Goal: Task Accomplishment & Management: Complete application form

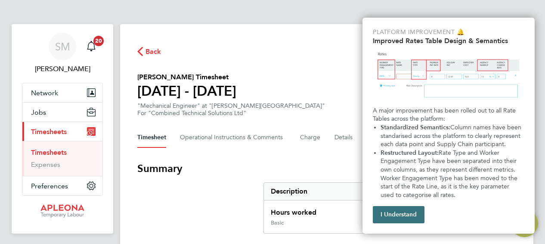
click at [400, 213] on button "I Understand" at bounding box center [399, 214] width 52 height 17
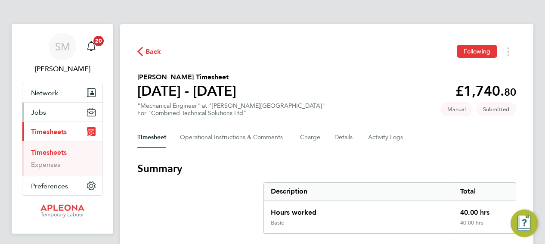
click at [39, 109] on span "Jobs" at bounding box center [38, 112] width 15 height 8
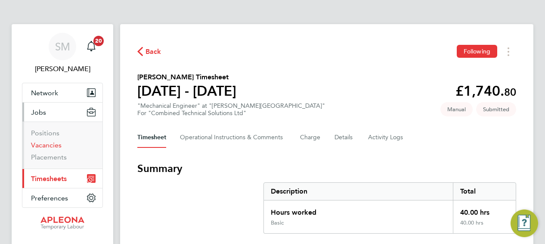
click at [47, 145] on link "Vacancies" at bounding box center [46, 145] width 31 height 8
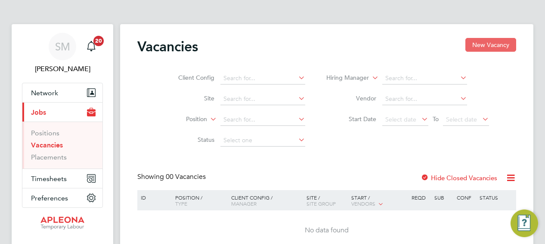
click at [494, 43] on button "New Vacancy" at bounding box center [490, 45] width 51 height 14
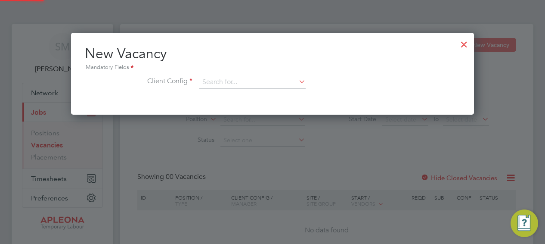
scroll to position [81, 403]
click at [297, 83] on icon at bounding box center [297, 81] width 0 height 12
click at [239, 105] on li "Combined Technical Solutions Ltd" at bounding box center [252, 106] width 107 height 12
type input "Combined Technical Solutions Ltd"
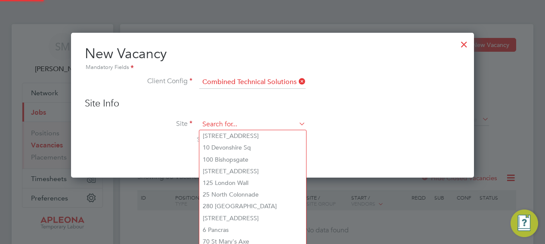
click at [229, 124] on input at bounding box center [252, 124] width 106 height 13
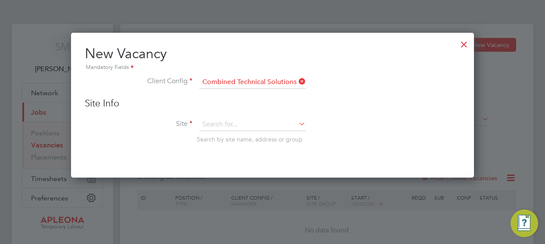
click at [226, 172] on li "[STREET_ADDRESS]" at bounding box center [252, 171] width 107 height 12
type input "[STREET_ADDRESS]"
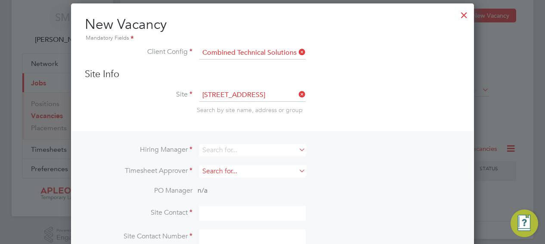
scroll to position [43, 0]
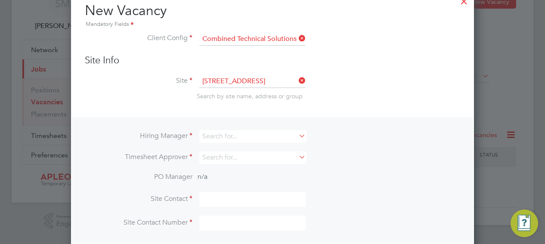
click at [297, 134] on icon at bounding box center [297, 136] width 0 height 12
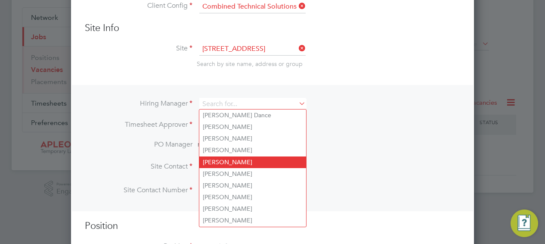
scroll to position [109, 0]
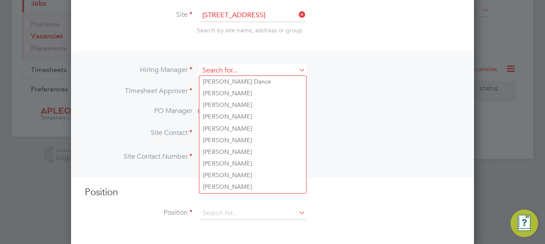
click at [214, 68] on input at bounding box center [252, 70] width 106 height 12
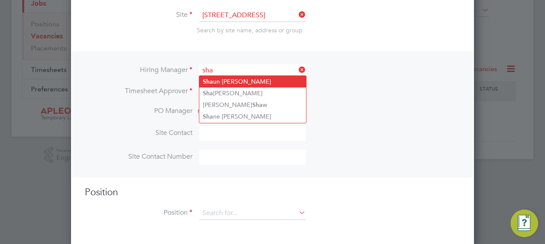
click at [236, 81] on li "Sha un Morrison" at bounding box center [252, 82] width 107 height 12
type input "[PERSON_NAME]"
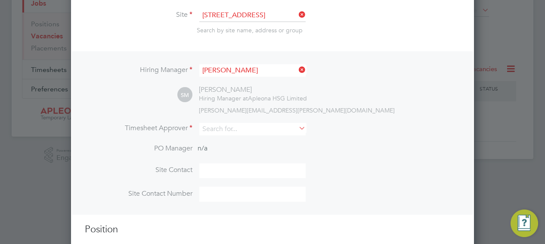
scroll to position [358, 403]
click at [297, 127] on icon at bounding box center [297, 128] width 0 height 12
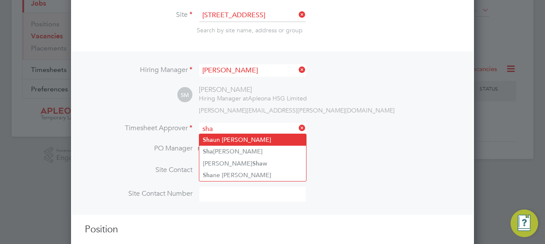
click at [234, 136] on li "Sha un Morrison" at bounding box center [252, 140] width 107 height 12
type input "[PERSON_NAME]"
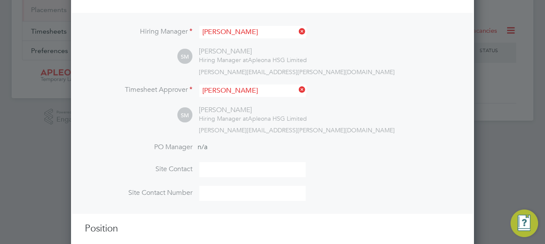
scroll to position [184, 0]
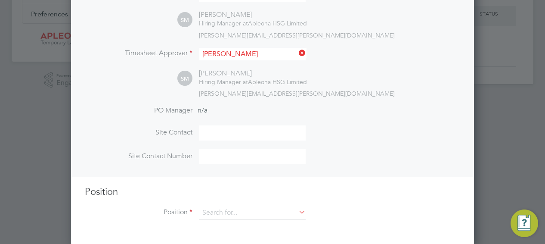
click at [217, 134] on input at bounding box center [252, 132] width 106 height 15
type input "[PERSON_NAME]"
type input "07936948714"
type input "Electrical Engineer"
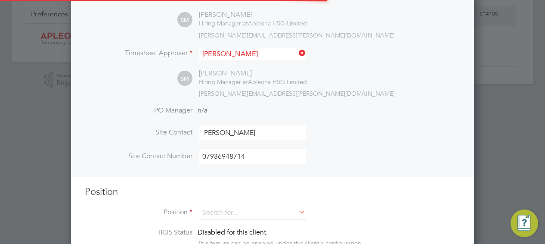
scroll to position [395, 403]
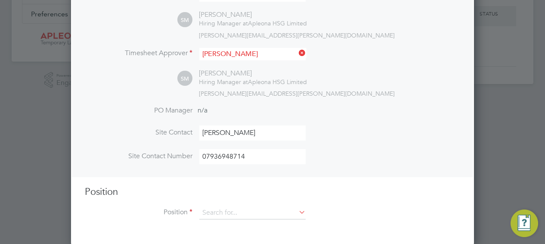
click at [297, 212] on icon at bounding box center [297, 212] width 0 height 12
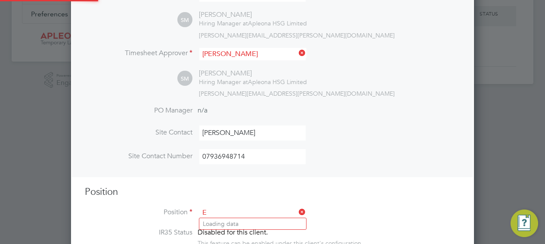
scroll to position [1234, 403]
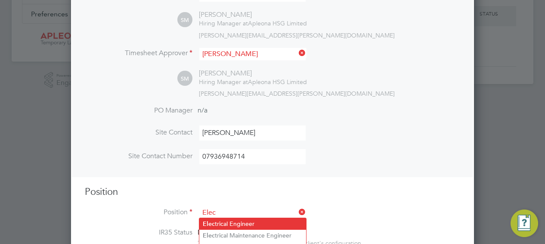
click at [248, 223] on li "Elec trical Engineer" at bounding box center [252, 224] width 107 height 12
type input "Electrical Engineer"
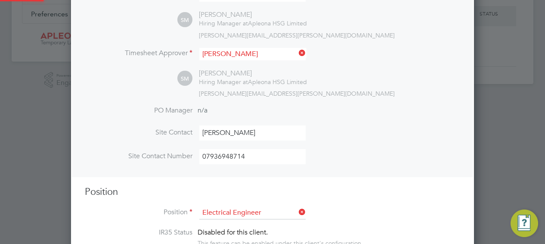
type textarea "Candidates will require: Must be qualified to City & Guilds Level 3 and 18th Ed…"
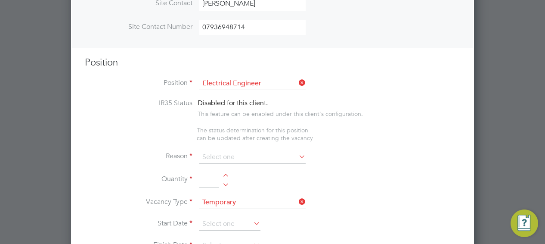
scroll to position [356, 0]
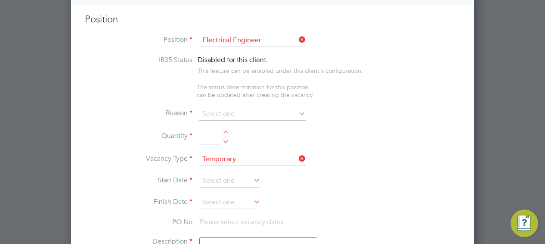
click at [297, 110] on icon at bounding box center [297, 113] width 0 height 12
click at [297, 111] on icon at bounding box center [297, 113] width 0 height 12
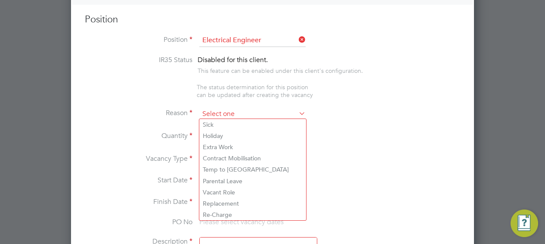
click at [249, 112] on input at bounding box center [252, 114] width 106 height 13
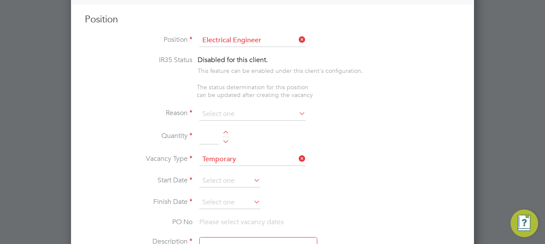
click at [216, 133] on li "Holiday" at bounding box center [252, 135] width 107 height 11
type input "Holiday"
click at [226, 140] on div at bounding box center [225, 140] width 7 height 6
type input "1"
click at [252, 177] on icon at bounding box center [252, 180] width 0 height 12
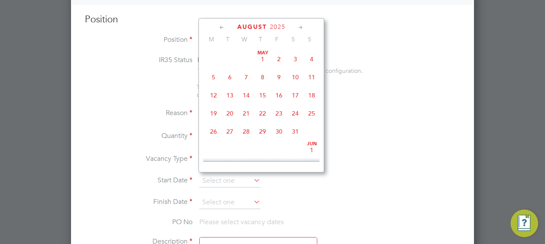
scroll to position [332, 0]
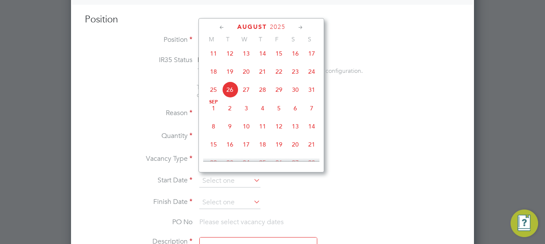
click at [213, 75] on span "18" at bounding box center [213, 71] width 16 height 16
type input "18 Aug 2025"
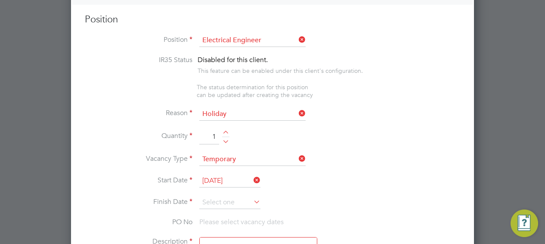
click at [252, 201] on icon at bounding box center [252, 201] width 0 height 12
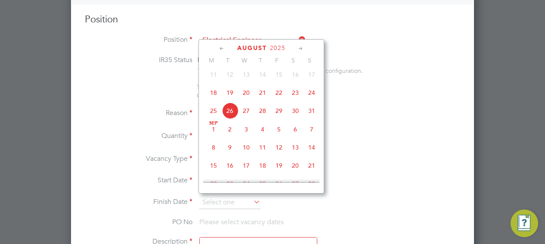
click at [213, 153] on span "8" at bounding box center [213, 147] width 16 height 16
type input "08 Sep 2025"
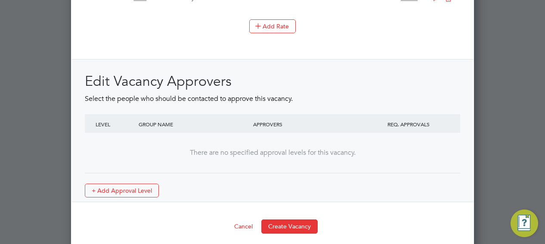
scroll to position [1088, 0]
click at [279, 220] on button "Create Vacancy" at bounding box center [289, 225] width 56 height 14
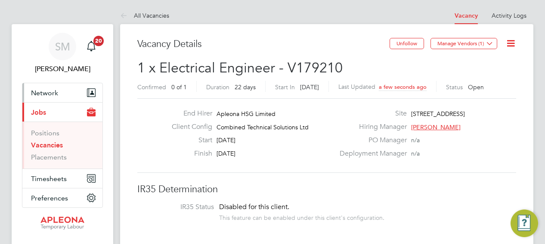
click at [43, 94] on span "Network" at bounding box center [44, 93] width 27 height 8
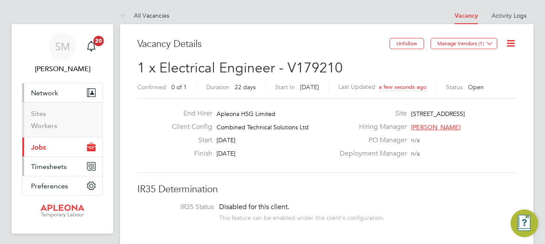
click at [48, 164] on span "Timesheets" at bounding box center [49, 166] width 36 height 8
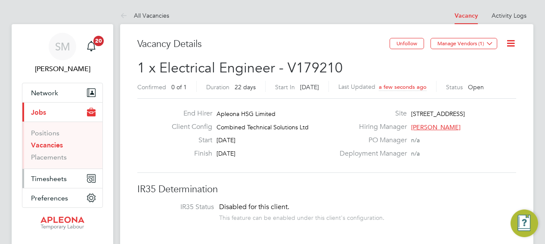
click at [80, 181] on button "Timesheets" at bounding box center [62, 178] width 80 height 19
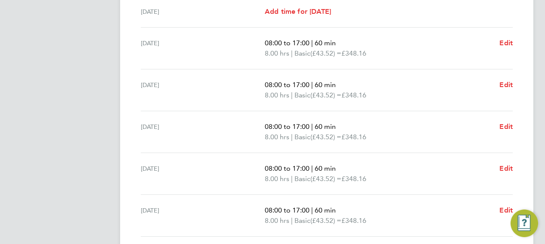
scroll to position [377, 0]
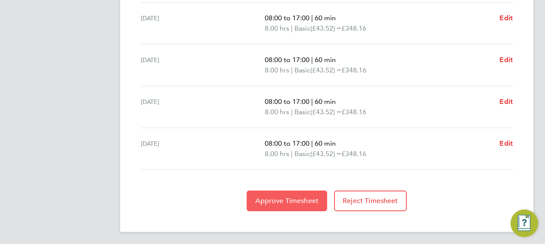
click at [289, 199] on span "Approve Timesheet" at bounding box center [286, 200] width 63 height 9
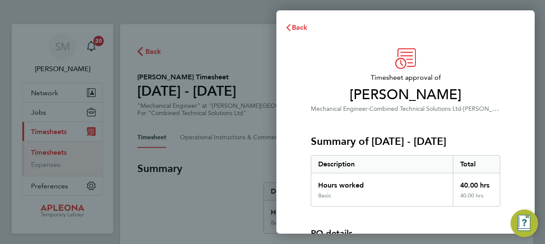
scroll to position [119, 0]
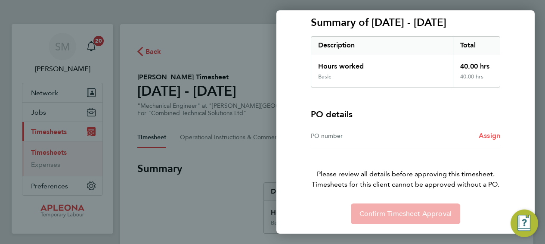
click at [489, 134] on span "Assign" at bounding box center [490, 135] width 22 height 8
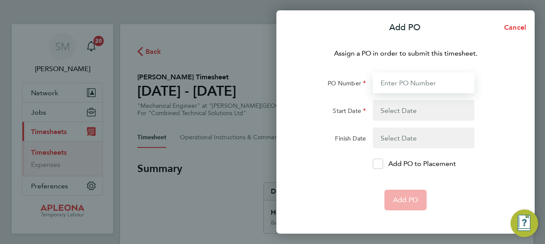
click at [385, 83] on input "PO Number" at bounding box center [424, 82] width 102 height 21
paste input "PO00051335"
type input "PO00051335"
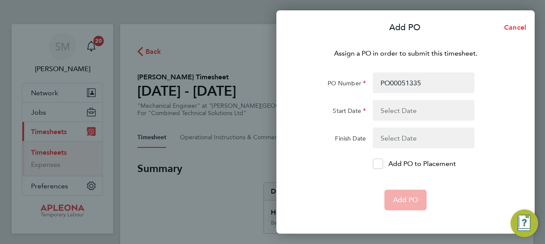
click at [388, 109] on button "button" at bounding box center [424, 110] width 102 height 21
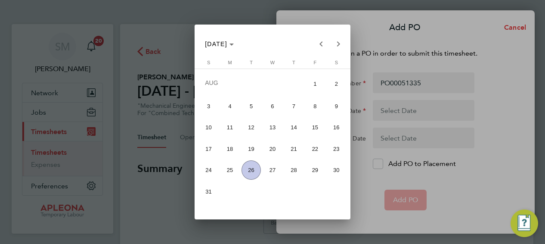
click at [337, 105] on span "9" at bounding box center [336, 105] width 19 height 19
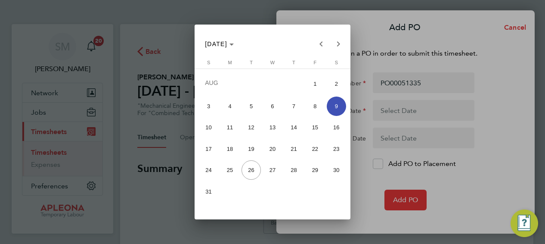
type input "09 Aug 25"
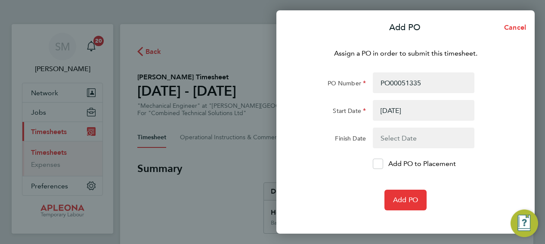
click at [387, 136] on button "button" at bounding box center [424, 137] width 102 height 21
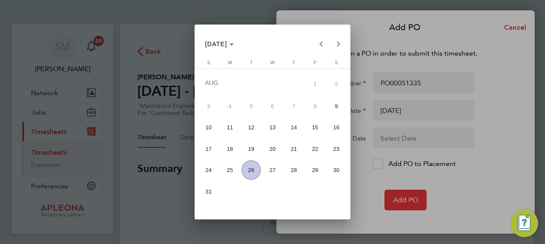
click at [316, 130] on span "15" at bounding box center [315, 127] width 19 height 19
type input "15 Aug 25"
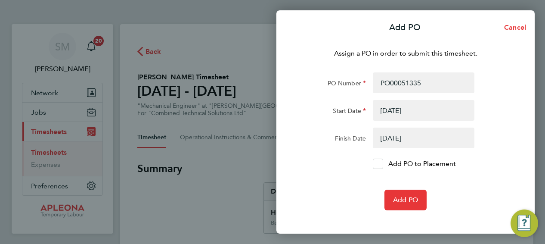
click at [377, 164] on icon at bounding box center [378, 164] width 6 height 6
click at [381, 164] on input "Add PO to Placement" at bounding box center [381, 164] width 0 height 0
click at [400, 200] on span "Add PO" at bounding box center [405, 199] width 25 height 9
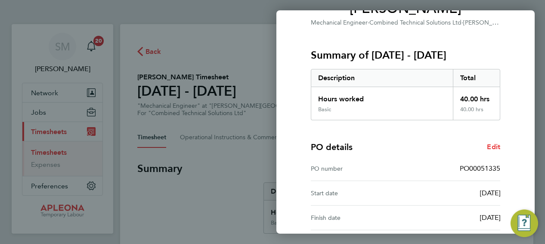
scroll to position [168, 0]
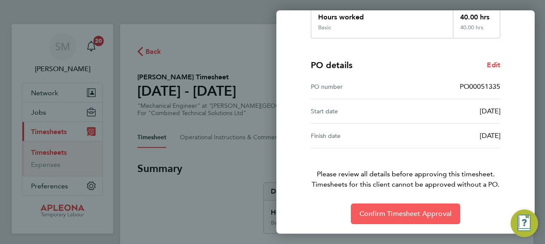
click at [403, 212] on span "Confirm Timesheet Approval" at bounding box center [405, 213] width 92 height 9
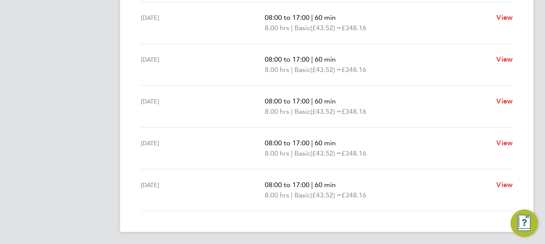
scroll to position [34, 0]
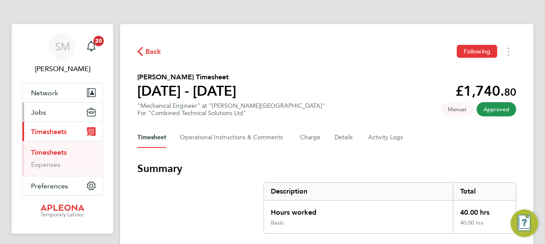
click at [40, 111] on span "Jobs" at bounding box center [38, 112] width 15 height 8
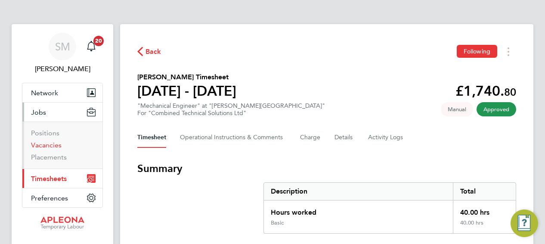
click at [46, 144] on link "Vacancies" at bounding box center [46, 145] width 31 height 8
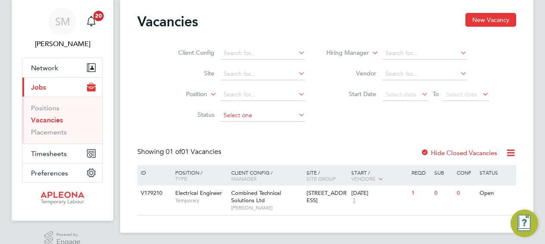
scroll to position [38, 0]
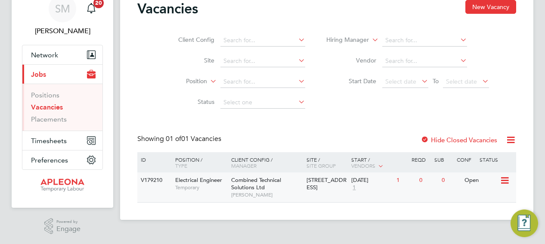
click at [502, 178] on icon at bounding box center [504, 180] width 9 height 10
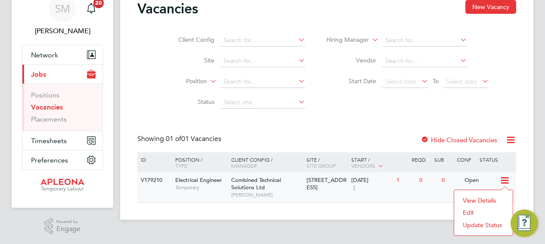
click at [489, 200] on li "View Details" at bounding box center [483, 200] width 50 height 12
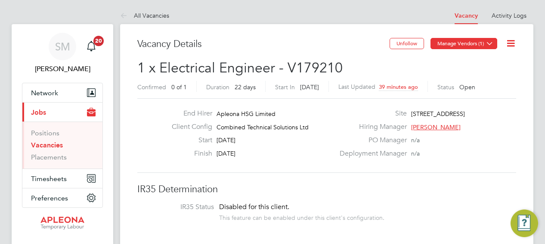
click at [489, 42] on icon at bounding box center [489, 43] width 6 height 6
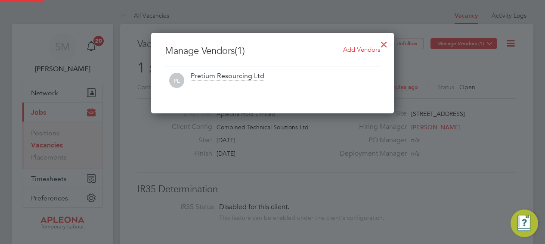
scroll to position [80, 243]
click at [367, 48] on span "Add Vendors" at bounding box center [361, 49] width 37 height 8
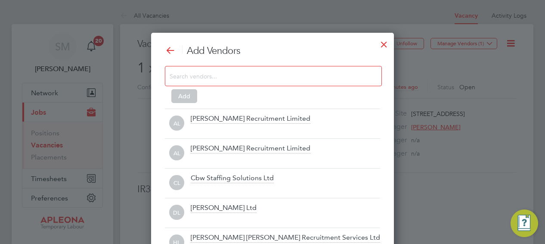
scroll to position [241, 243]
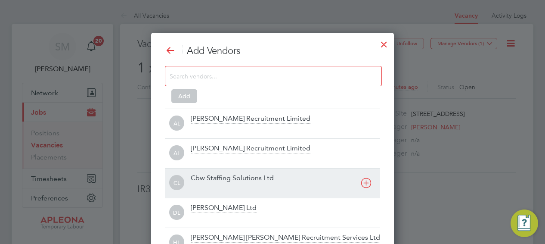
click at [224, 177] on div "Cbw Staffing Solutions Ltd" at bounding box center [232, 177] width 83 height 9
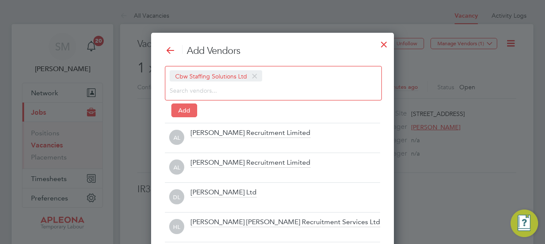
click at [188, 111] on button "Add" at bounding box center [184, 110] width 26 height 14
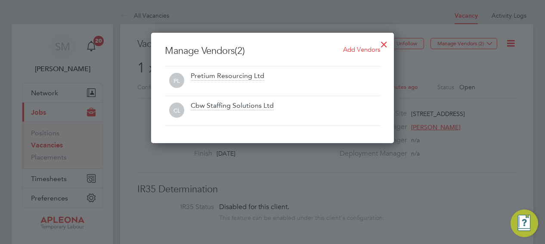
click at [383, 45] on div at bounding box center [383, 41] width 15 height 15
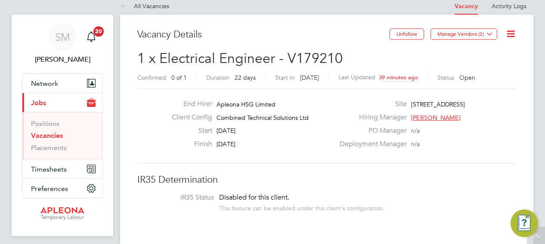
scroll to position [0, 0]
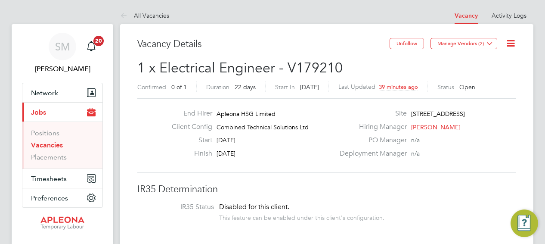
click at [50, 145] on link "Vacancies" at bounding box center [47, 145] width 32 height 8
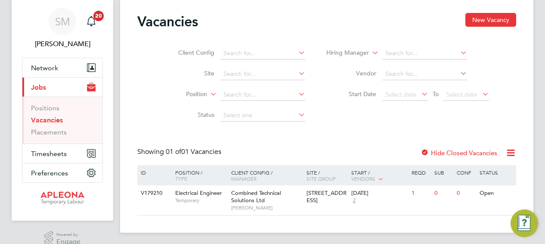
scroll to position [38, 0]
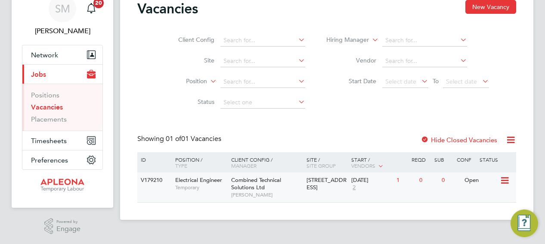
click at [506, 184] on icon at bounding box center [504, 180] width 9 height 10
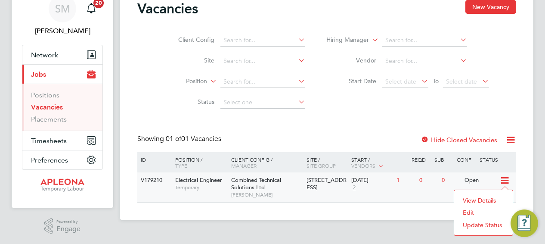
click at [468, 212] on li "Edit" at bounding box center [483, 212] width 50 height 12
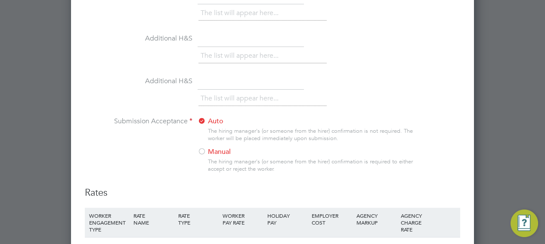
scroll to position [941, 0]
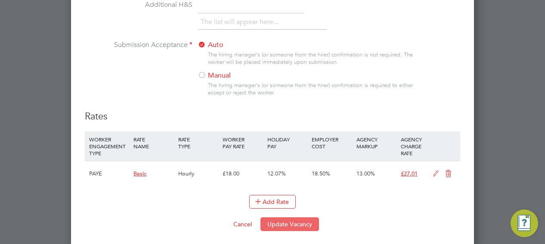
click at [290, 220] on button "Update Vacancy" at bounding box center [289, 224] width 59 height 14
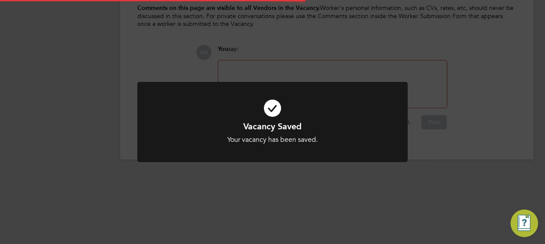
scroll to position [13, 170]
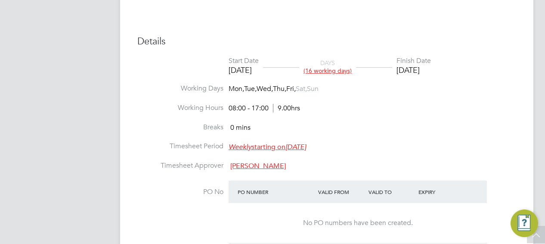
scroll to position [301, 0]
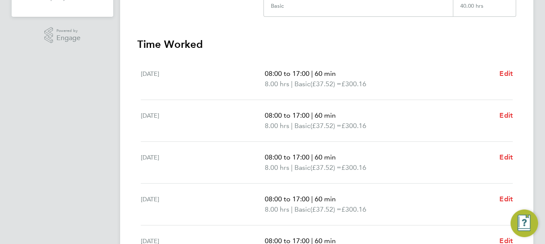
scroll to position [314, 0]
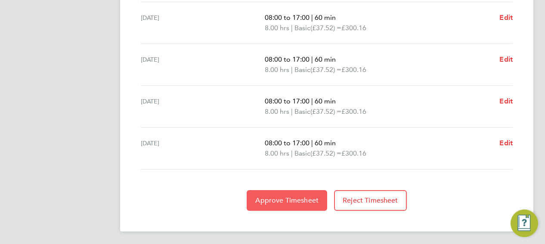
click at [292, 201] on span "Approve Timesheet" at bounding box center [286, 200] width 63 height 9
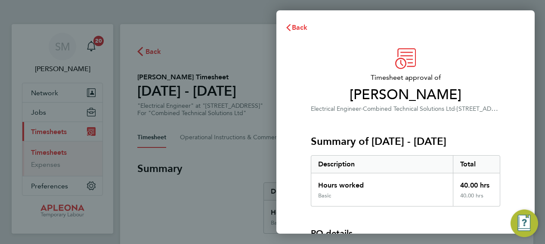
scroll to position [119, 0]
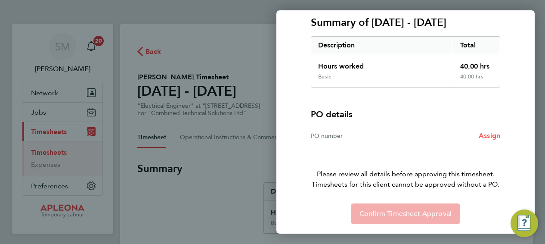
click at [489, 136] on span "Assign" at bounding box center [490, 135] width 22 height 8
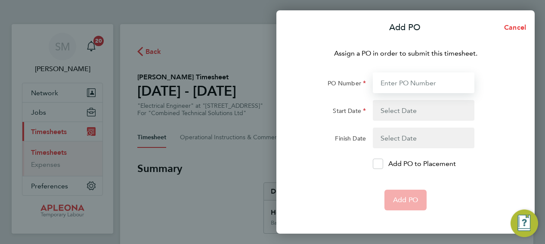
click at [385, 83] on input "PO Number" at bounding box center [424, 82] width 102 height 21
paste input "PO00051339"
type input "PO00051339"
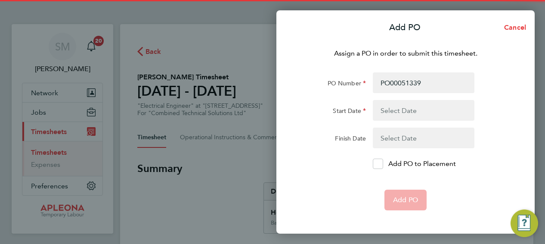
click at [386, 108] on button "button" at bounding box center [424, 110] width 102 height 21
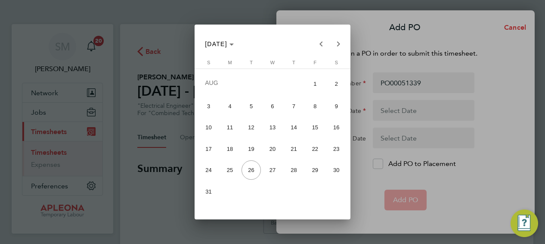
click at [335, 124] on span "16" at bounding box center [336, 127] width 19 height 19
type input "[DATE]"
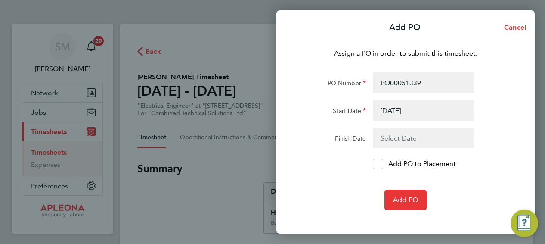
click at [388, 139] on button "button" at bounding box center [424, 137] width 102 height 21
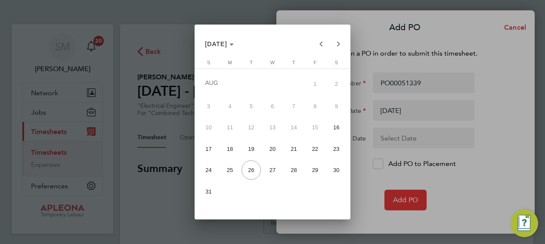
click at [316, 147] on span "22" at bounding box center [315, 148] width 19 height 19
type input "[DATE]"
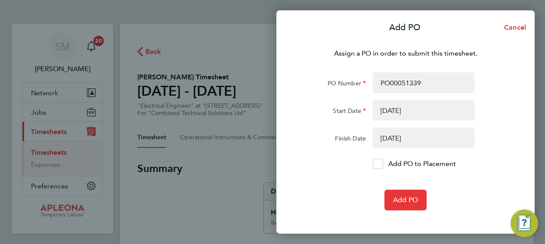
drag, startPoint x: 377, startPoint y: 162, endPoint x: 397, endPoint y: 180, distance: 27.1
click at [378, 163] on icon at bounding box center [377, 164] width 6 height 6
click at [381, 164] on input "Add PO to Placement" at bounding box center [381, 164] width 0 height 0
click at [410, 198] on span "Add PO" at bounding box center [405, 199] width 25 height 9
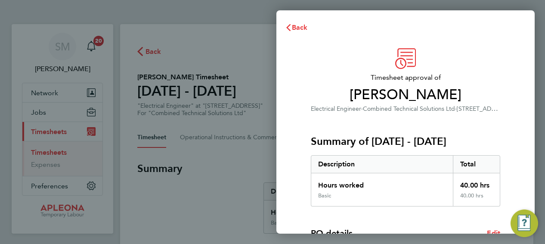
scroll to position [168, 0]
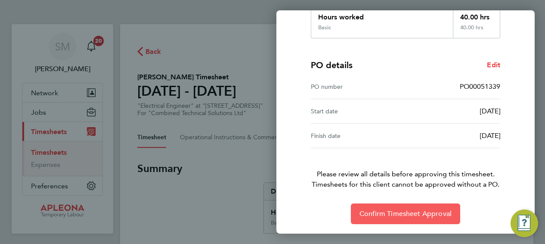
click at [412, 214] on span "Confirm Timesheet Approval" at bounding box center [405, 213] width 92 height 9
